Goal: Information Seeking & Learning: Check status

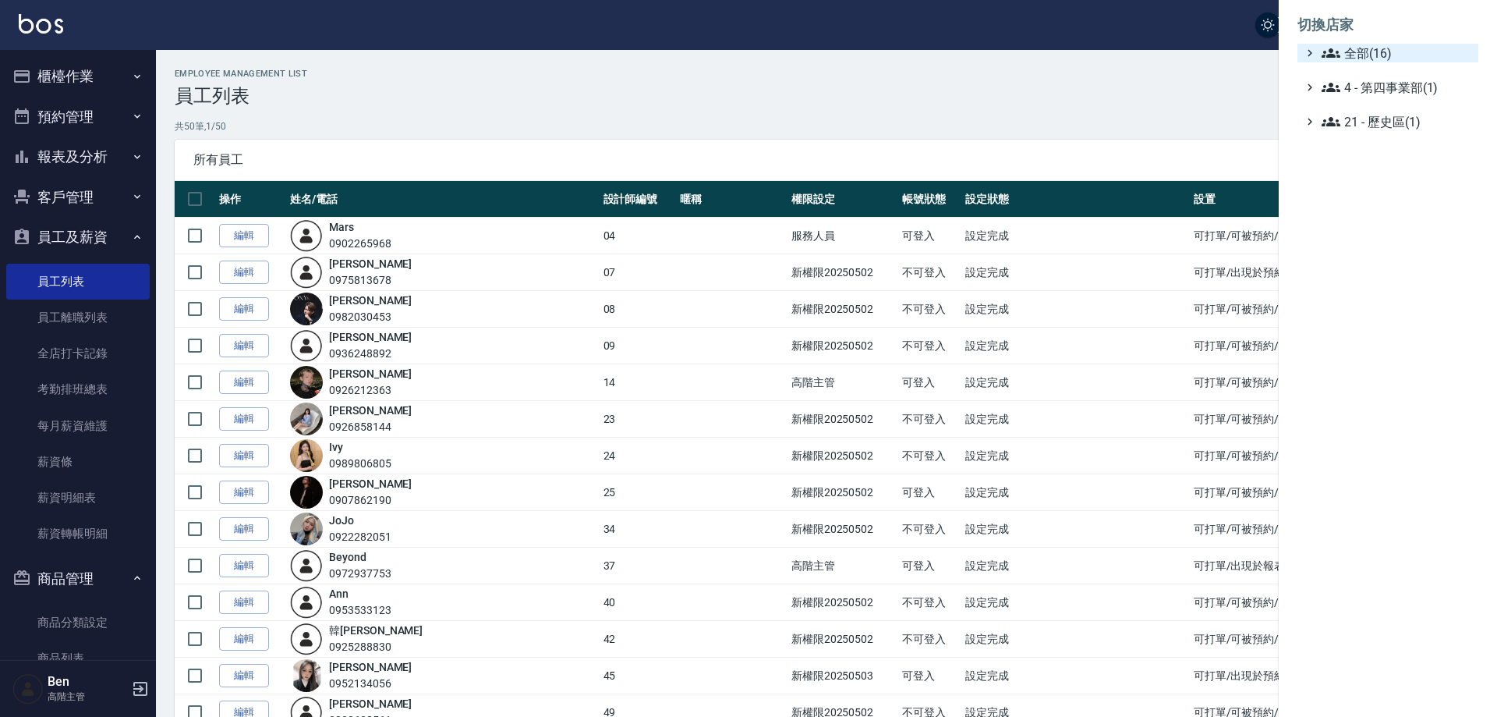
click at [1385, 53] on span "全部(16)" at bounding box center [1397, 53] width 151 height 19
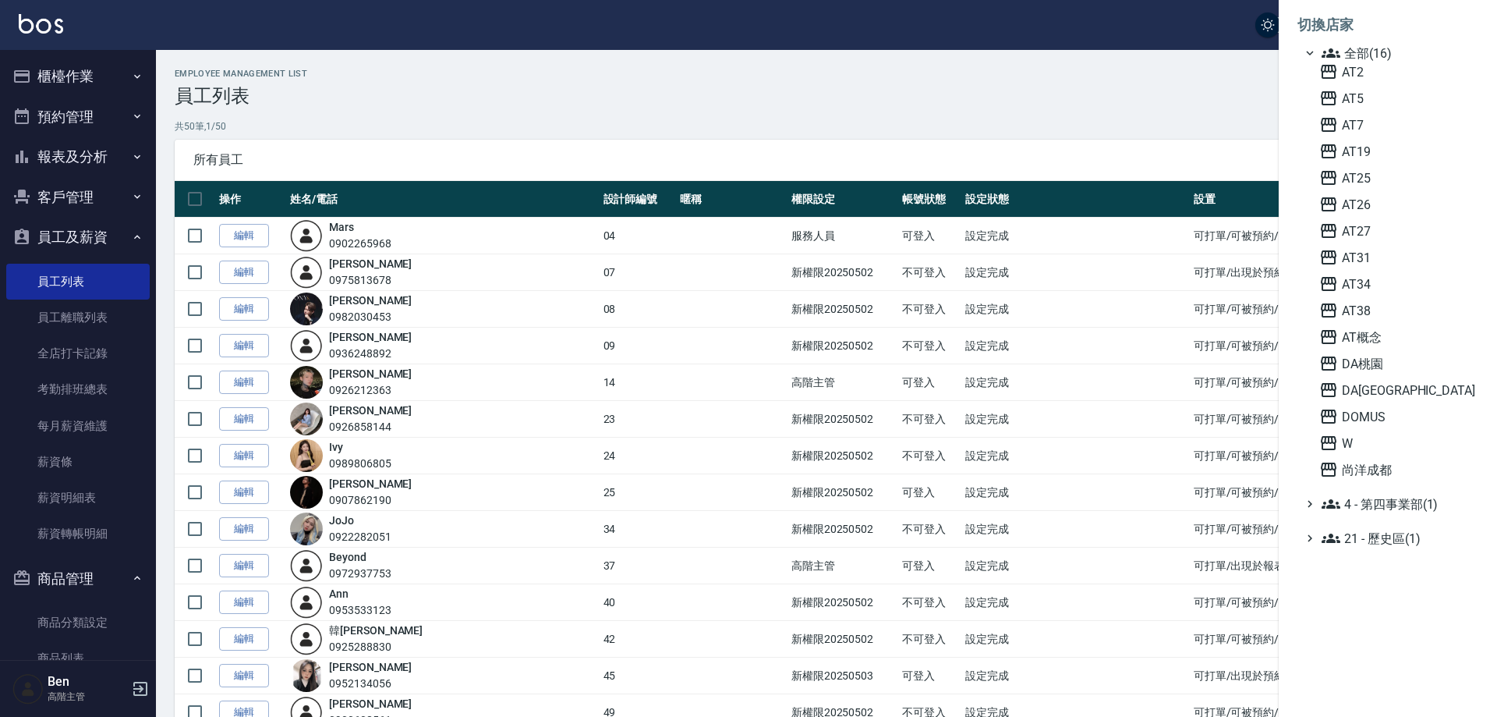
click at [1404, 485] on ul "全部(16) AT2 AT5 AT7 AT19 AT25 AT26 AT27 AT31 AT34 AT38 AT概念 DA桃園 DA蘆洲 DOMUS W 尚洋…" at bounding box center [1388, 296] width 181 height 504
click at [1398, 471] on span "尚洋成都" at bounding box center [1396, 469] width 153 height 19
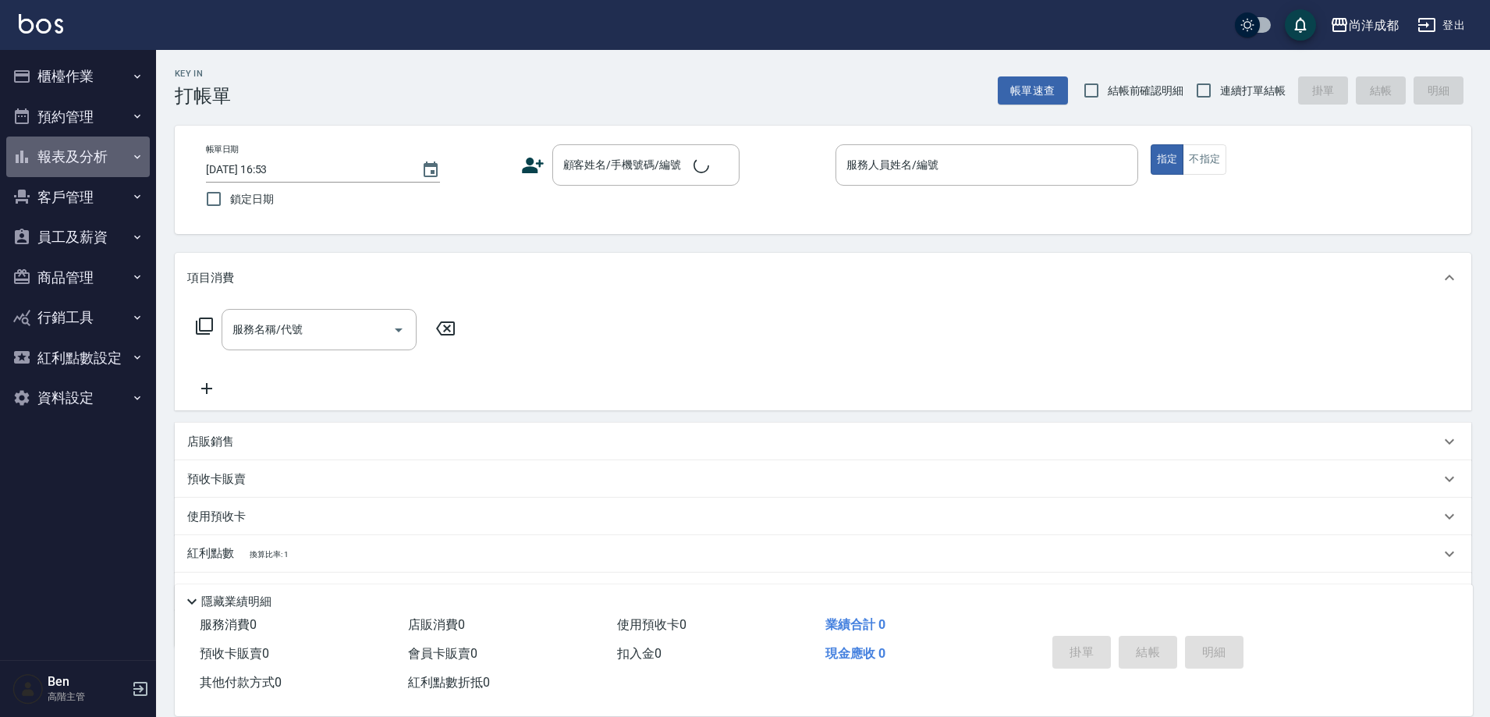
click at [118, 163] on button "報表及分析" at bounding box center [77, 156] width 143 height 41
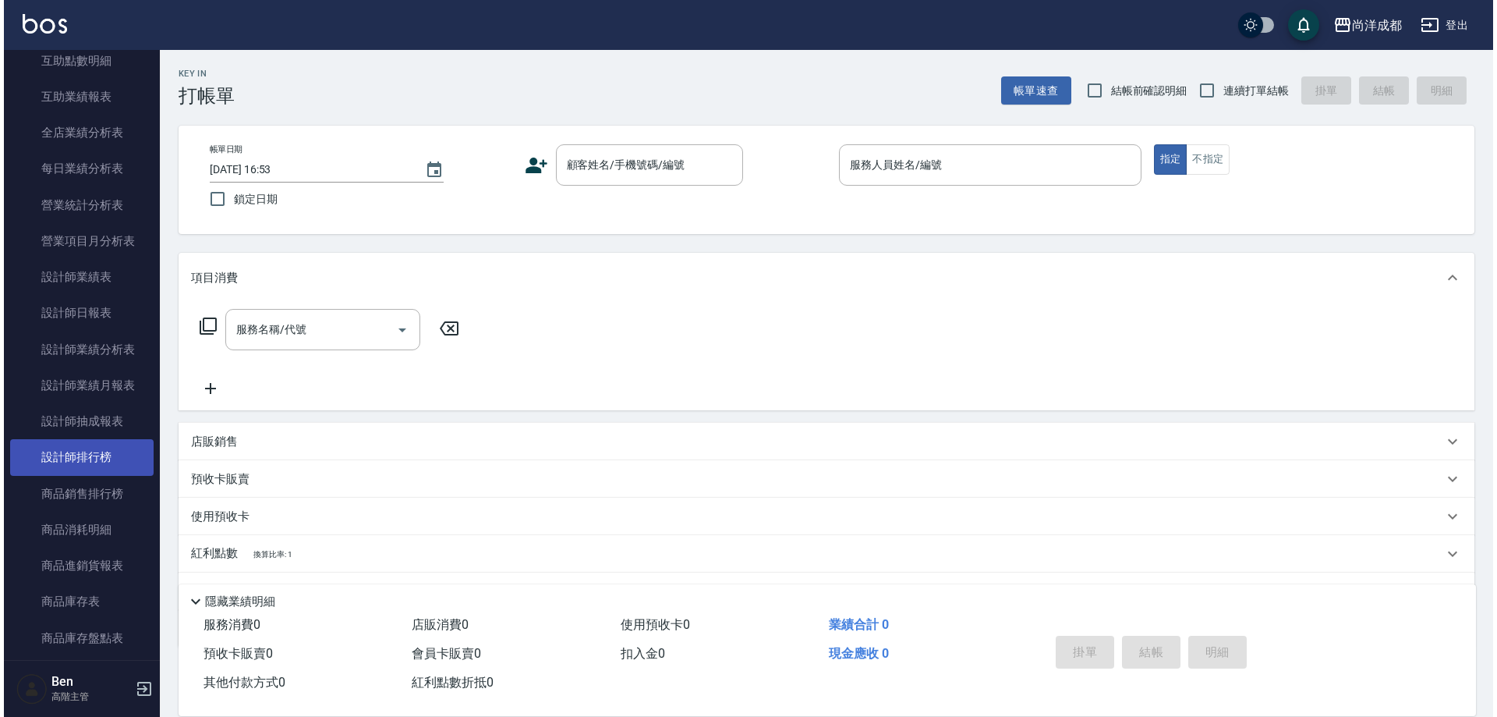
scroll to position [546, 0]
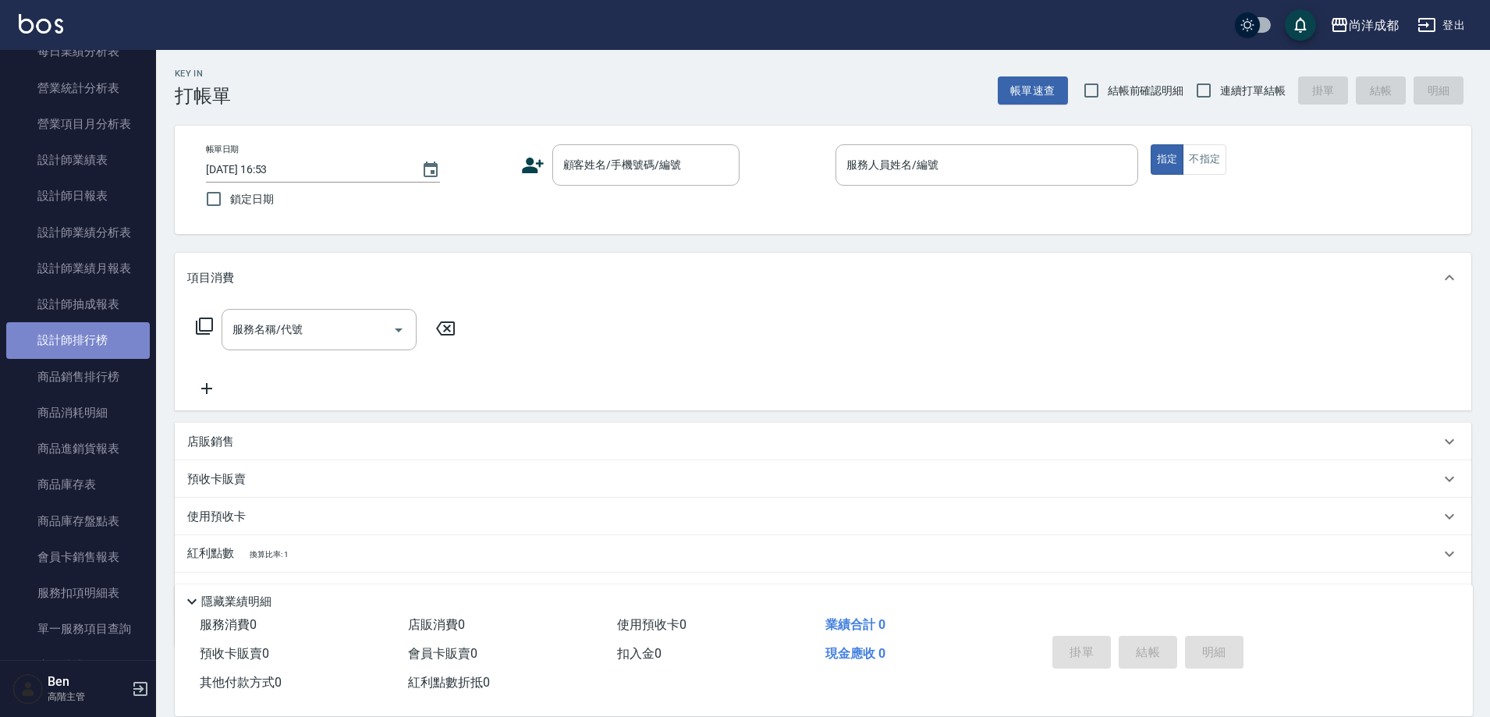
click at [113, 324] on link "設計師排行榜" at bounding box center [77, 340] width 143 height 36
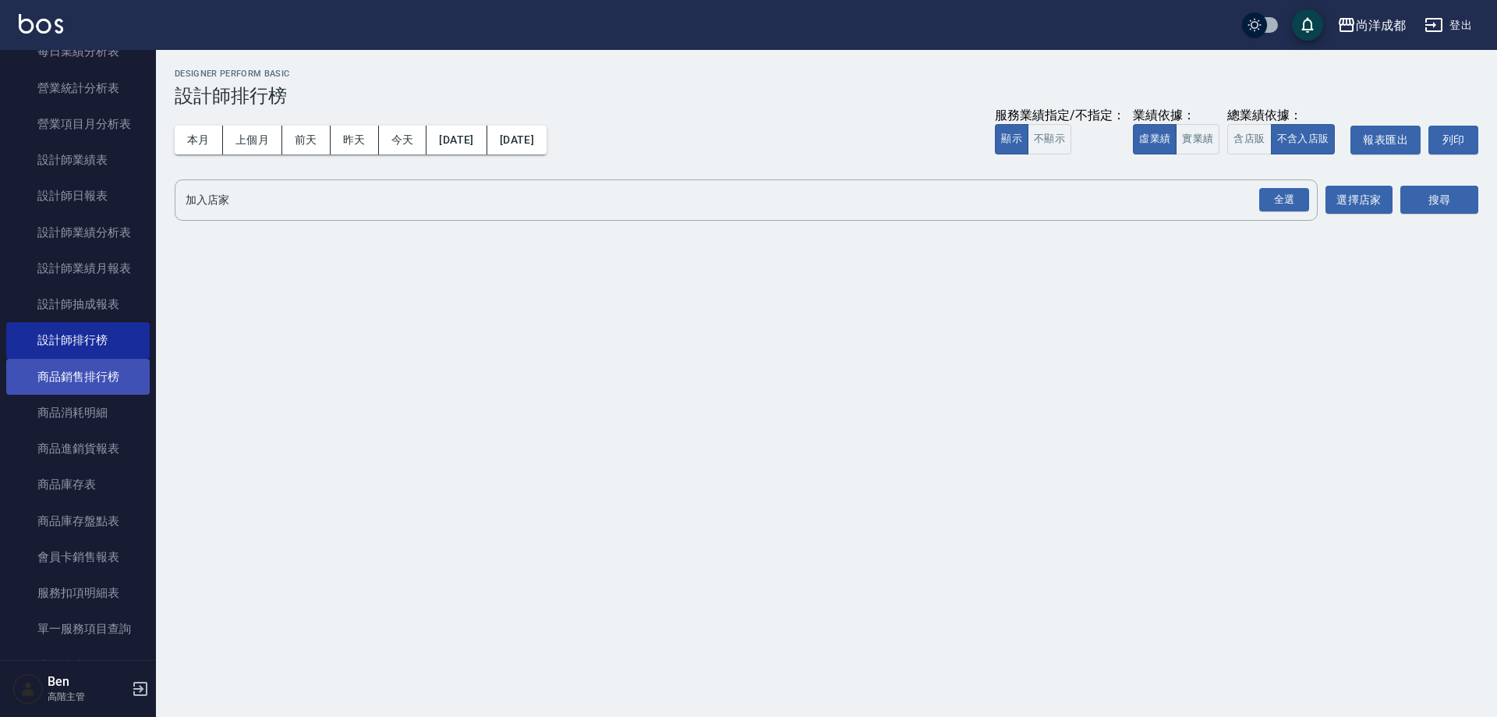
click at [97, 391] on link "商品銷售排行榜" at bounding box center [77, 377] width 143 height 36
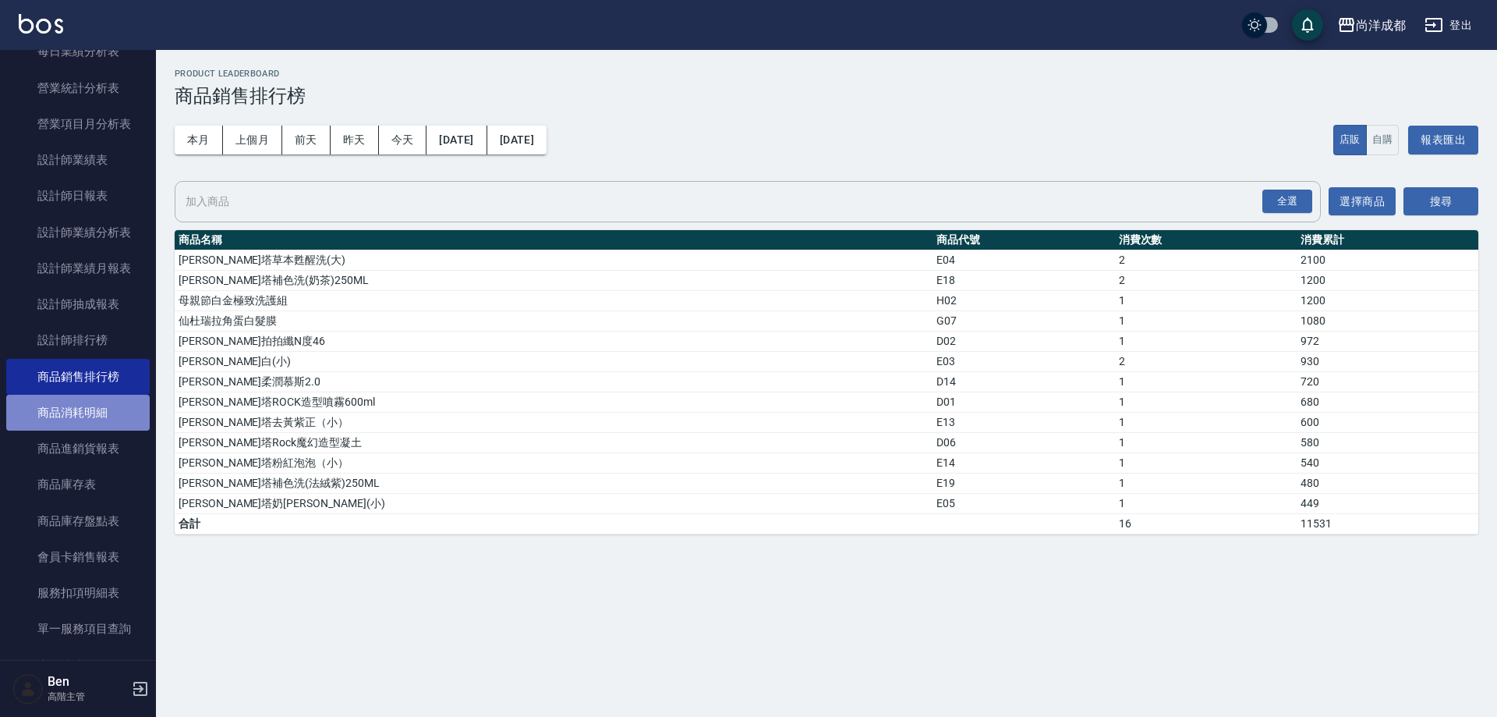
click at [94, 418] on link "商品消耗明細" at bounding box center [77, 413] width 143 height 36
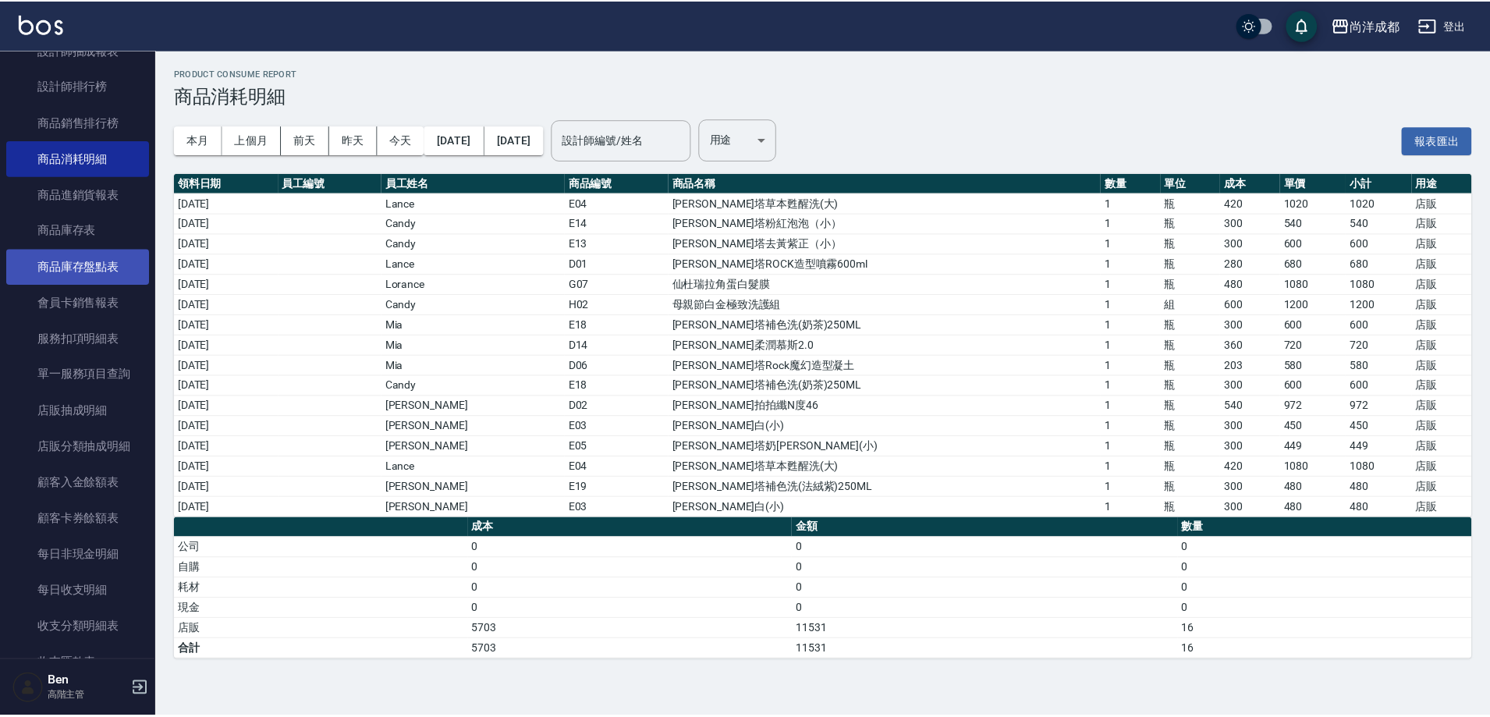
scroll to position [936, 0]
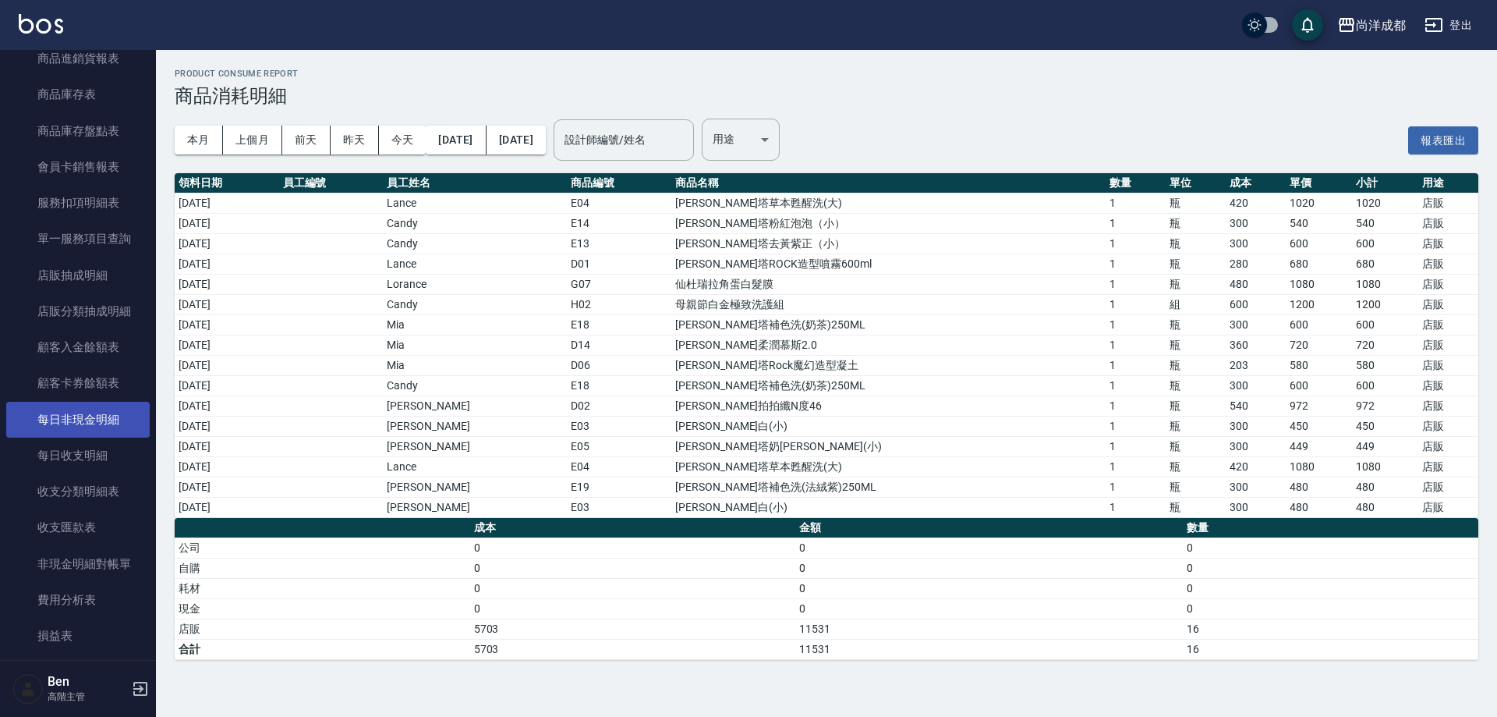
click at [83, 421] on link "每日非現金明細" at bounding box center [77, 420] width 143 height 36
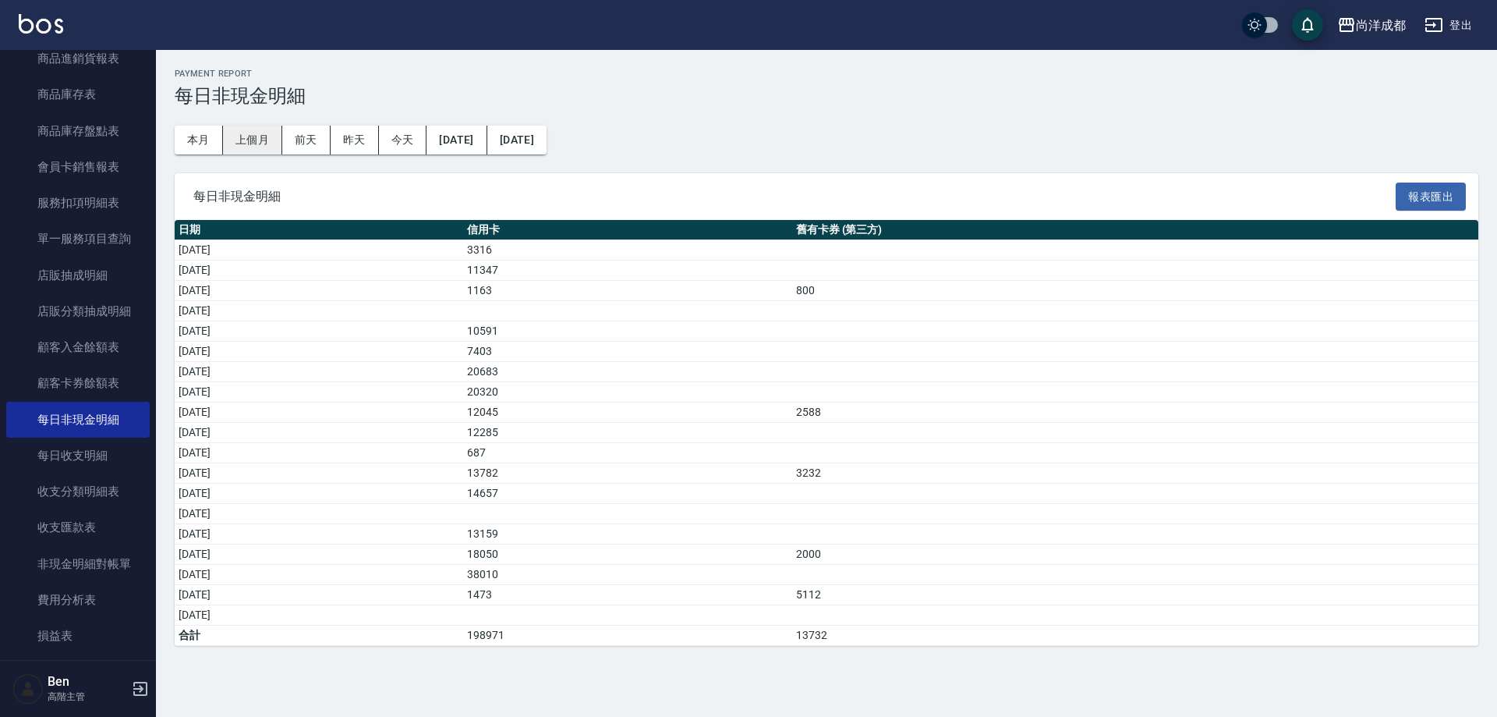
click at [257, 140] on button "上個月" at bounding box center [252, 140] width 59 height 29
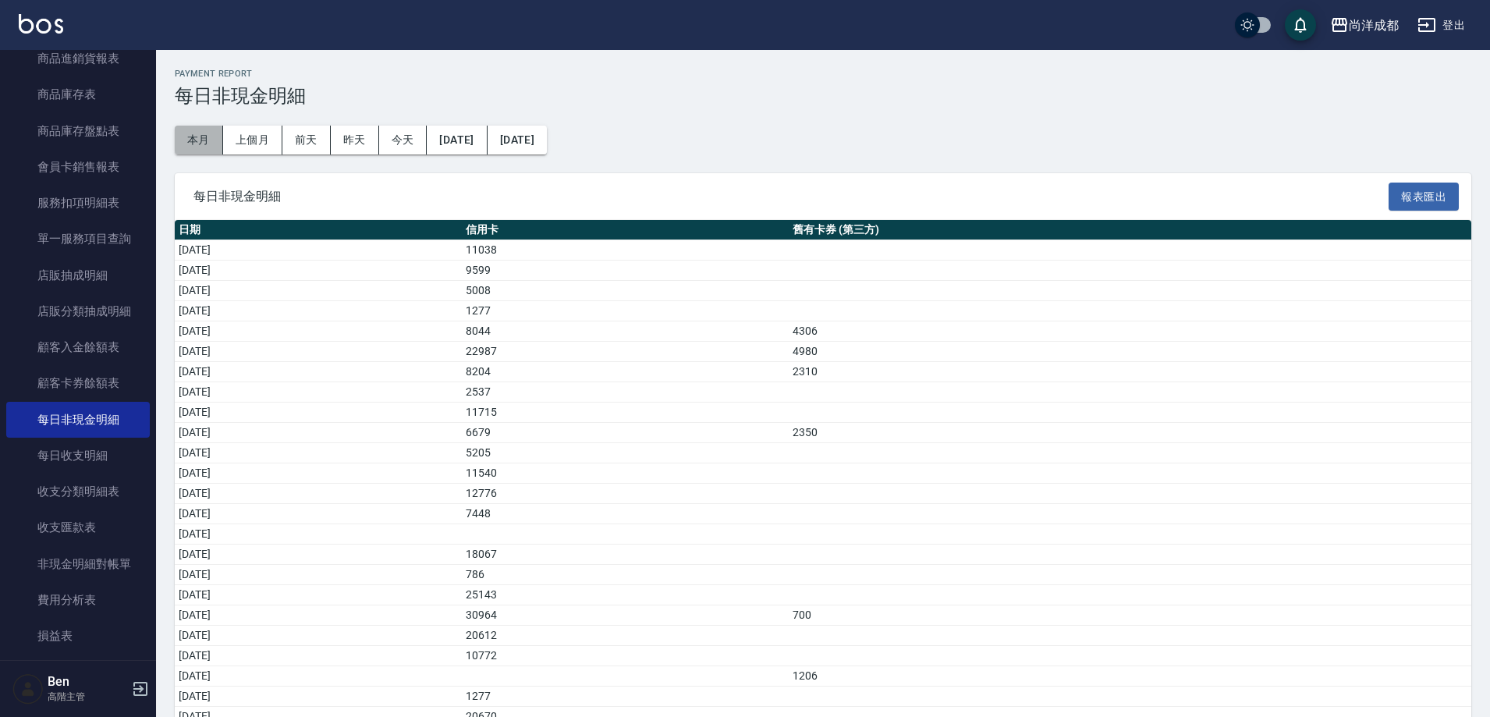
click at [197, 136] on button "本月" at bounding box center [199, 140] width 48 height 29
drag, startPoint x: 588, startPoint y: 253, endPoint x: 662, endPoint y: 253, distance: 74.1
click at [662, 253] on tr "[DATE] 3316" at bounding box center [823, 250] width 1296 height 20
drag, startPoint x: 579, startPoint y: 332, endPoint x: 636, endPoint y: 333, distance: 56.2
click at [636, 333] on tr "[DATE] 10591" at bounding box center [823, 331] width 1296 height 20
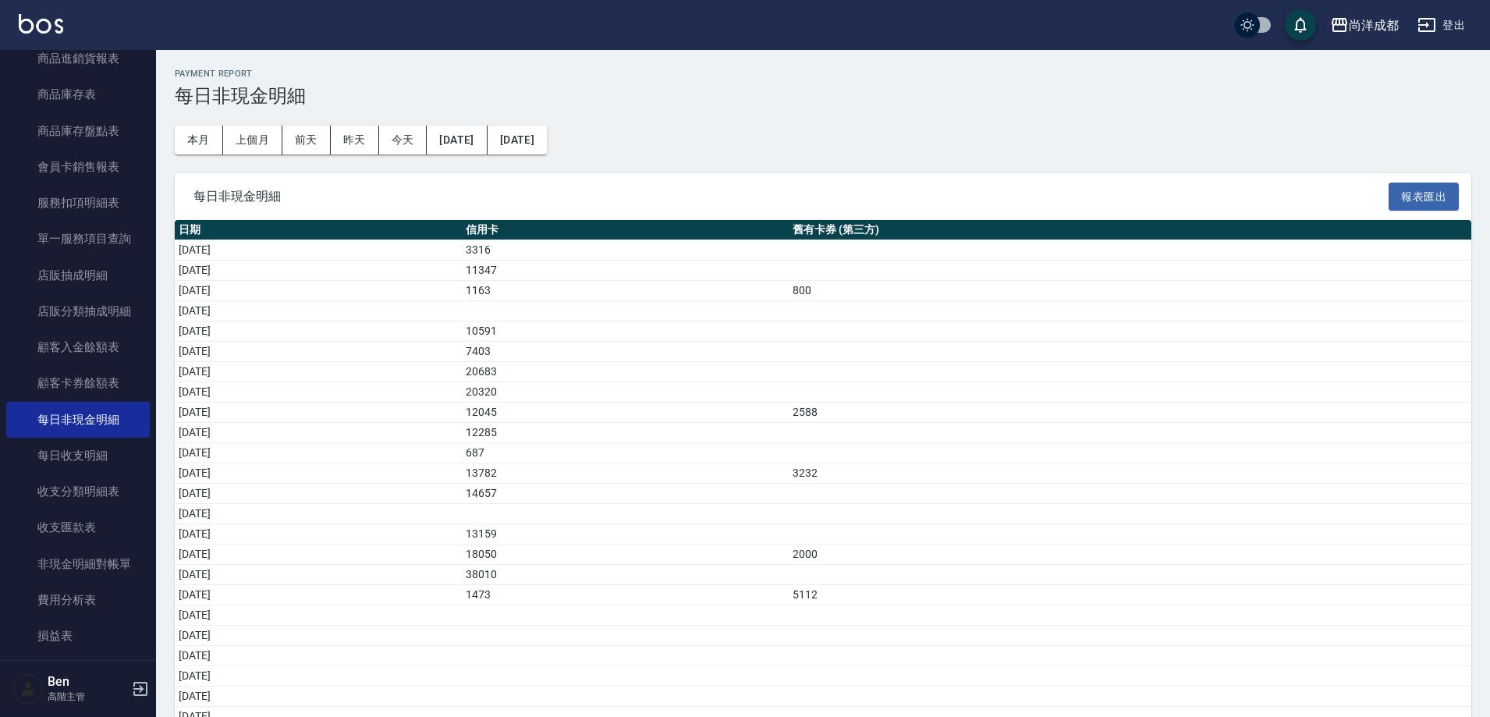
drag, startPoint x: 561, startPoint y: 371, endPoint x: 665, endPoint y: 373, distance: 103.7
click at [665, 373] on tr "[DATE] 20683" at bounding box center [823, 372] width 1296 height 20
drag, startPoint x: 177, startPoint y: 369, endPoint x: 674, endPoint y: 373, distance: 496.8
click at [674, 373] on tr "[DATE] 20683" at bounding box center [823, 372] width 1296 height 20
drag, startPoint x: 586, startPoint y: 450, endPoint x: 656, endPoint y: 456, distance: 70.5
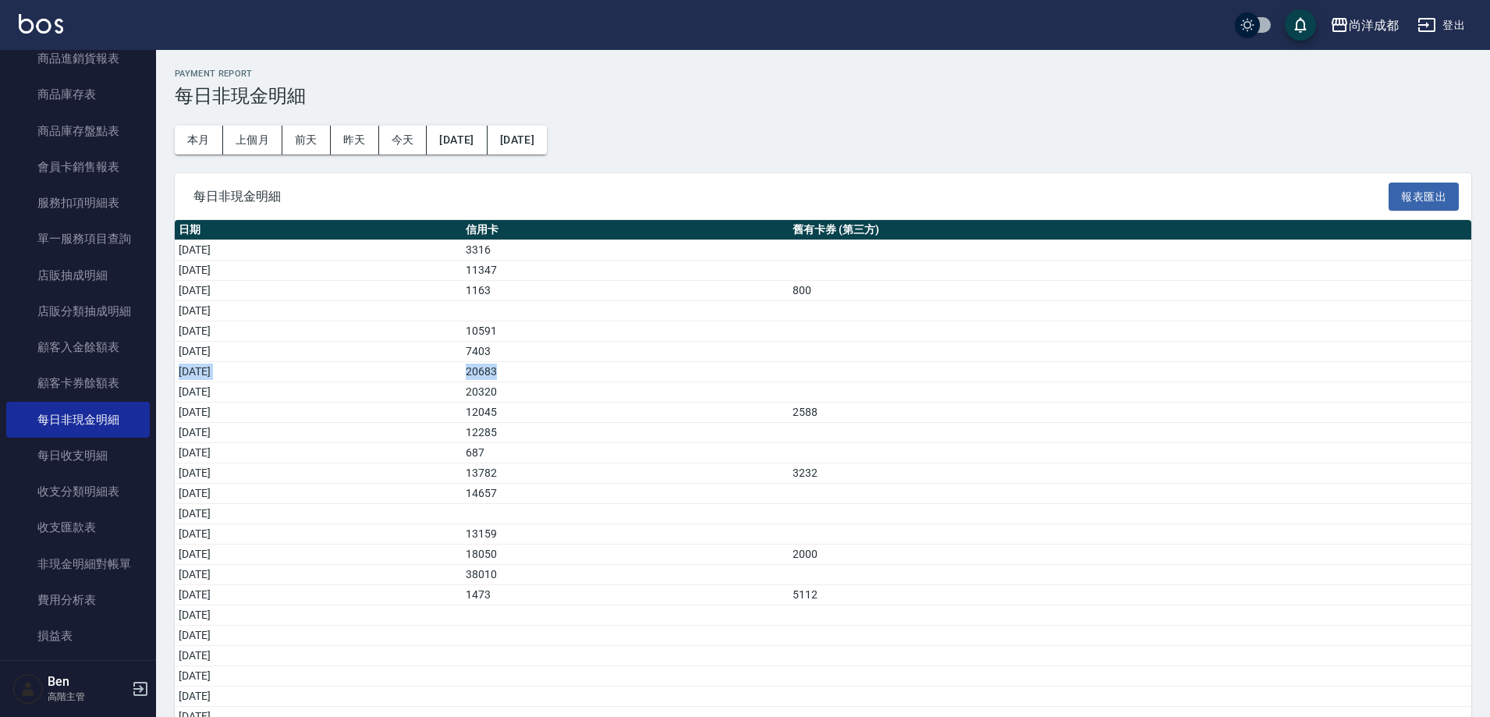
click at [656, 456] on tr "[DATE] 687" at bounding box center [823, 453] width 1296 height 20
drag, startPoint x: 220, startPoint y: 491, endPoint x: 671, endPoint y: 504, distance: 451.7
click at [671, 504] on tbody "[DATE] 3316 [DATE] 11347 [DATE] 1163 800 [DATE] [DATE] 10591 [DATE] 7403 [DATE]…" at bounding box center [823, 564] width 1296 height 649
